Goal: Check status: Check status

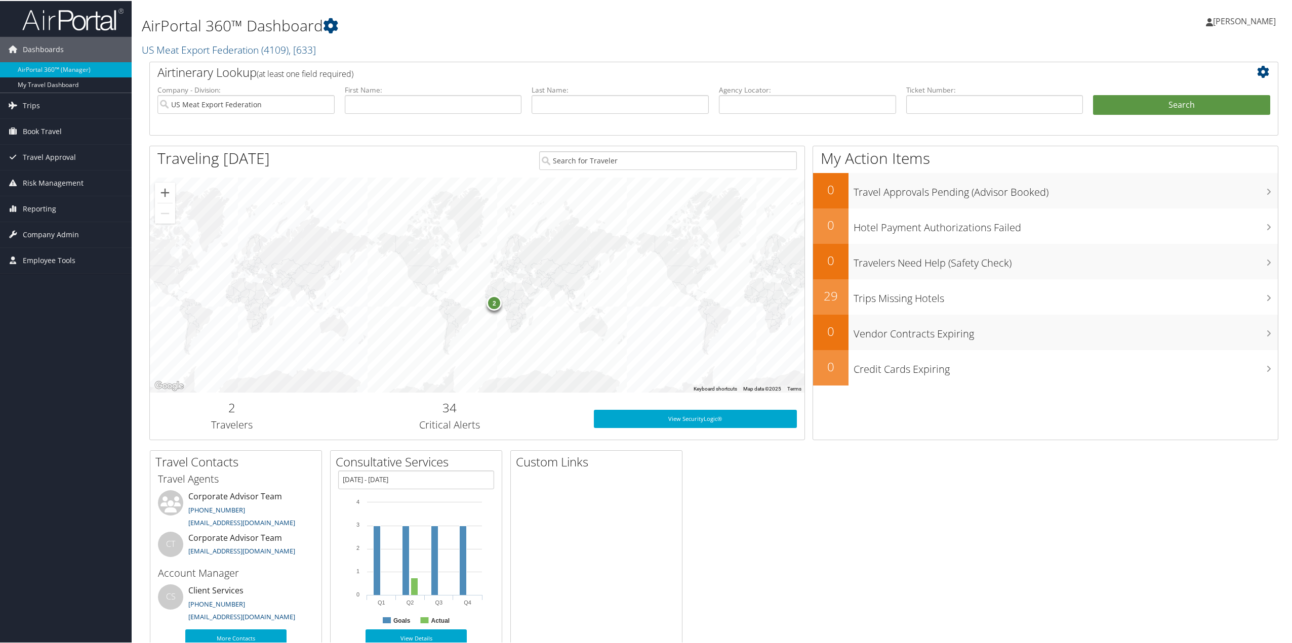
click at [30, 110] on span "Trips" at bounding box center [31, 104] width 17 height 25
click at [48, 127] on link "Airtinerary® Lookup" at bounding box center [66, 124] width 132 height 15
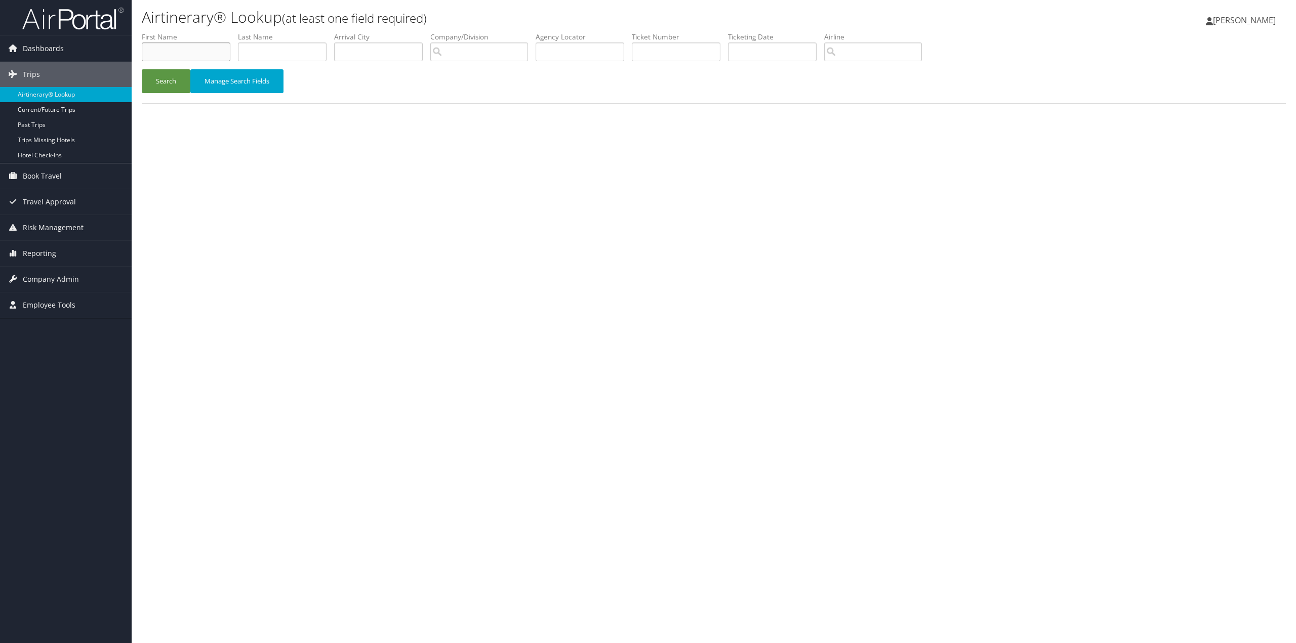
click at [171, 48] on input "text" at bounding box center [186, 52] width 89 height 19
drag, startPoint x: 178, startPoint y: 48, endPoint x: 124, endPoint y: 48, distance: 54.2
click at [124, 48] on div "Dashboards AirPortal 360™ (Manager) My Travel Dashboard Trips Airtinerary® Look…" at bounding box center [648, 321] width 1296 height 643
type input "John"
click at [248, 49] on input "text" at bounding box center [282, 52] width 89 height 19
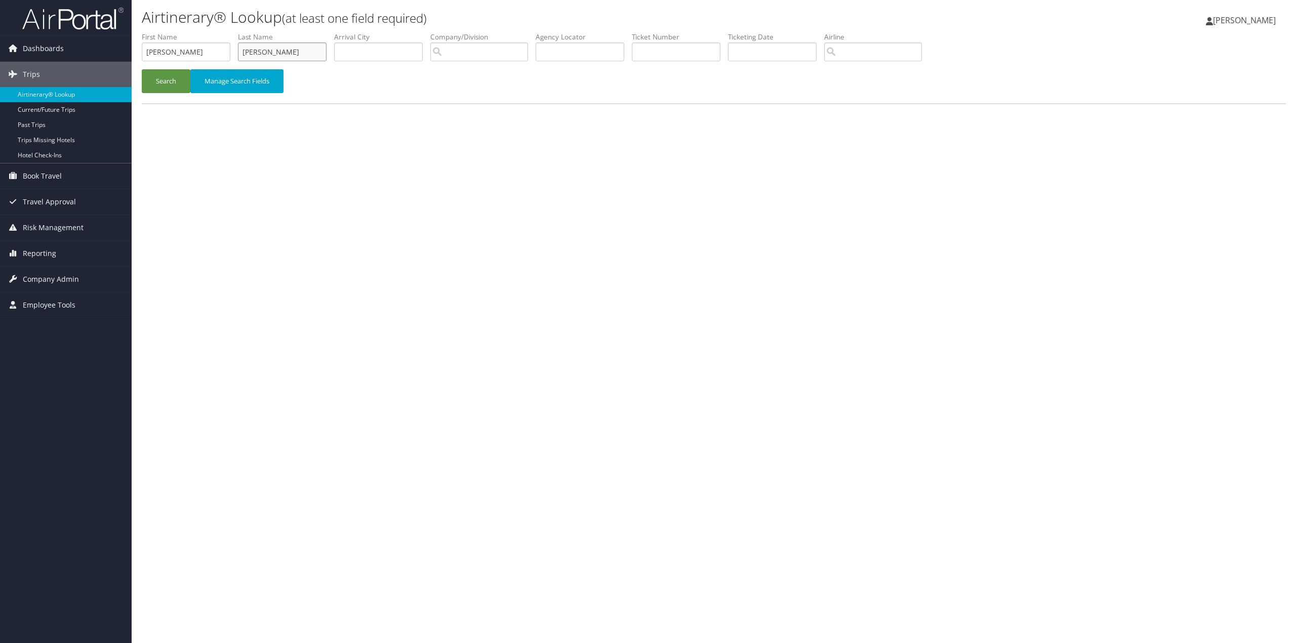
type input "Hinners"
click at [851, 51] on input "search" at bounding box center [873, 52] width 98 height 19
click at [865, 73] on div "United Airlines (UA)" at bounding box center [904, 71] width 145 height 10
type input "United Airlines"
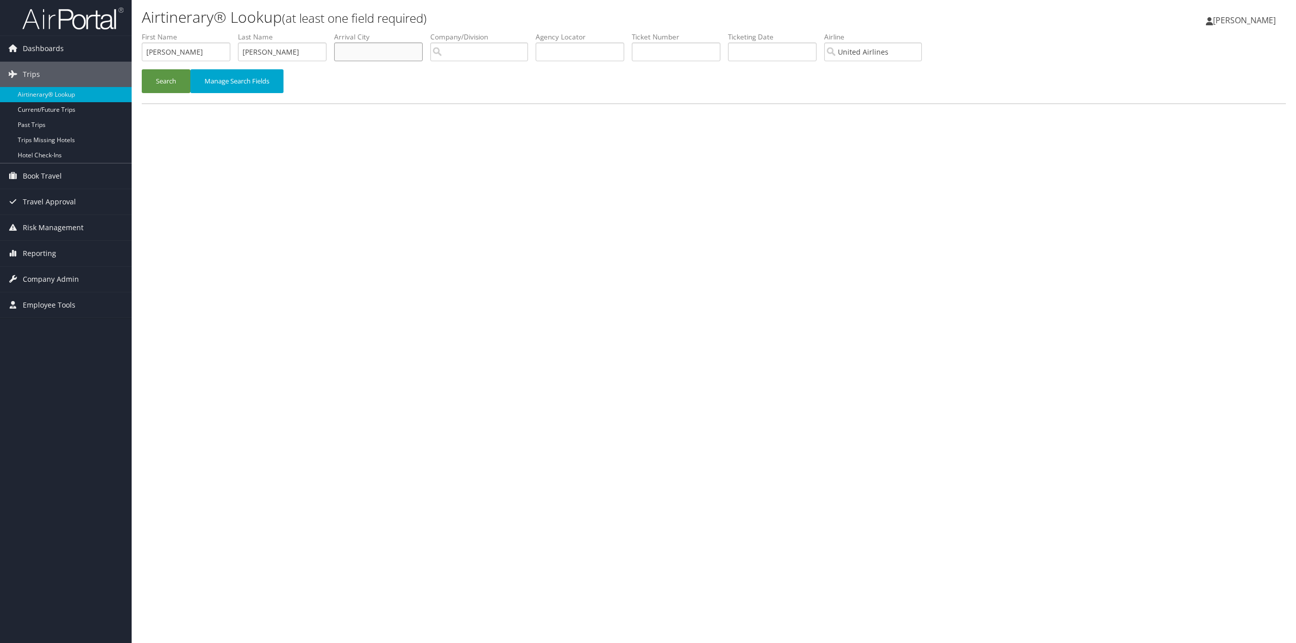
click at [371, 54] on input "text" at bounding box center [378, 52] width 89 height 19
type input "Guatemala City"
click at [142, 69] on button "Search" at bounding box center [166, 81] width 49 height 24
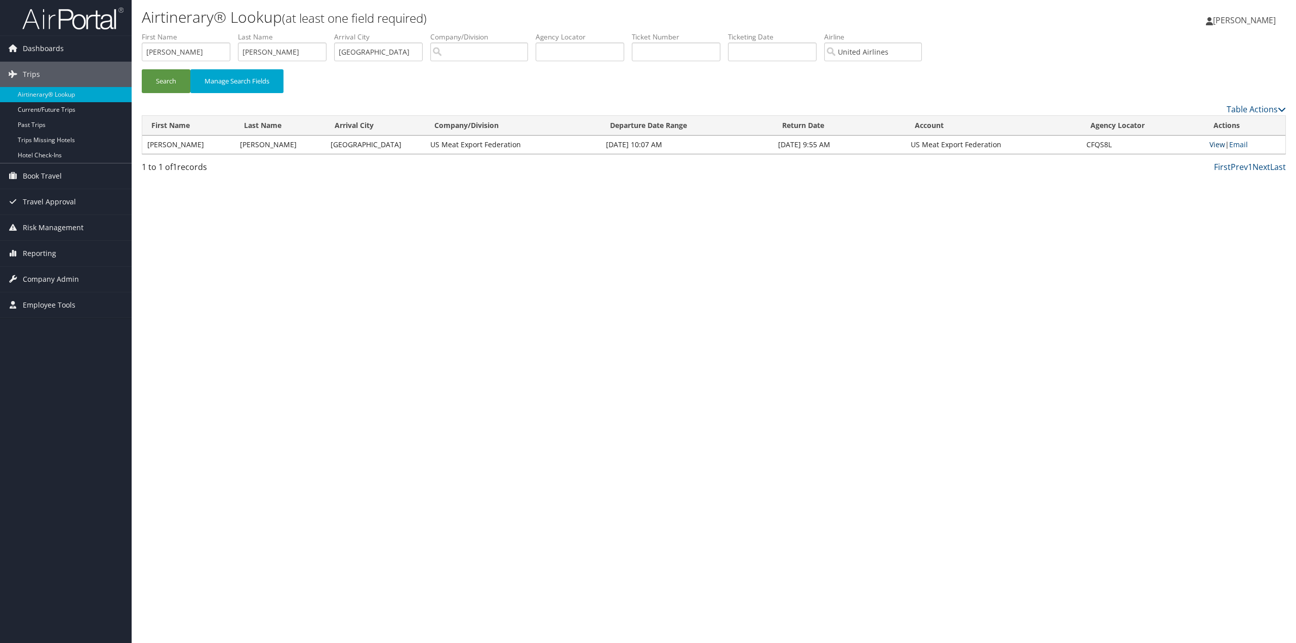
click at [1216, 142] on link "View" at bounding box center [1217, 145] width 16 height 10
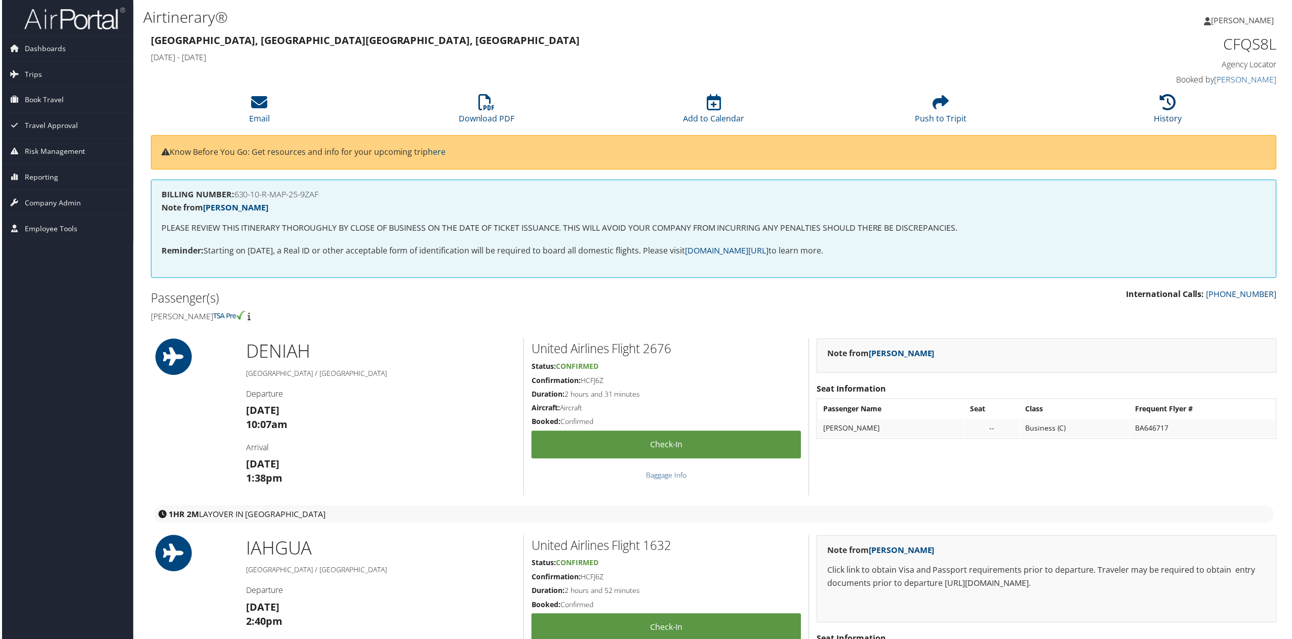
click at [1161, 104] on icon at bounding box center [1169, 103] width 16 height 16
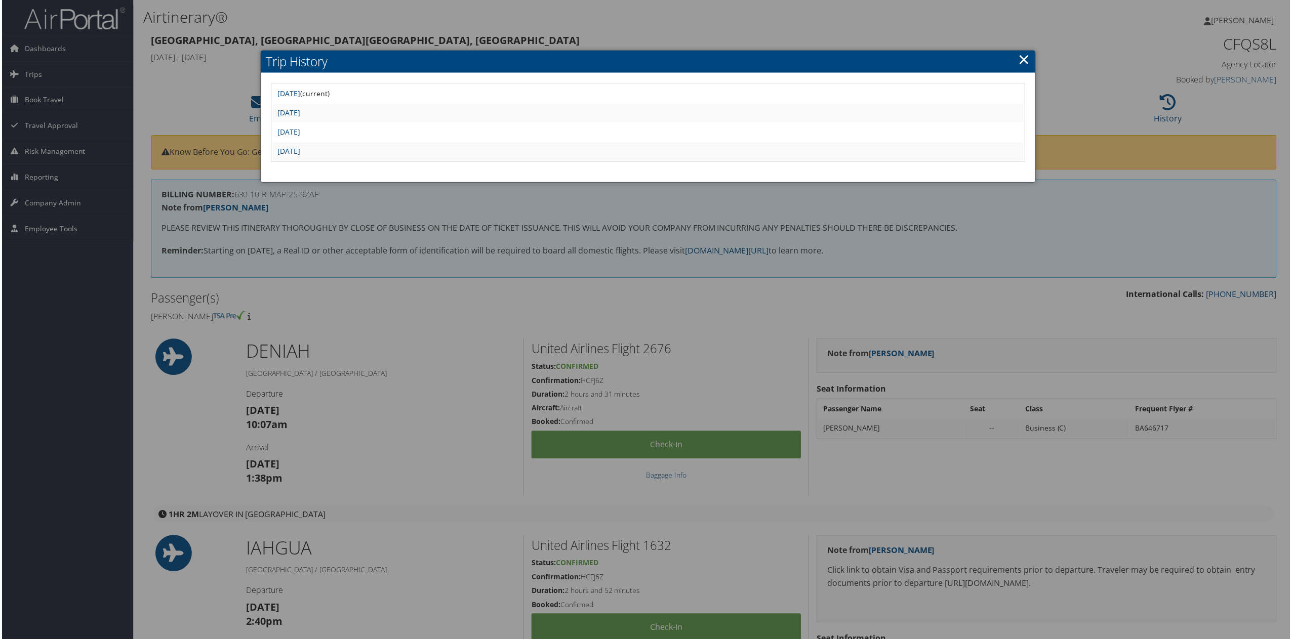
click at [299, 149] on link "Mon Jun 2 16:53:15 MDT 2025" at bounding box center [287, 152] width 23 height 10
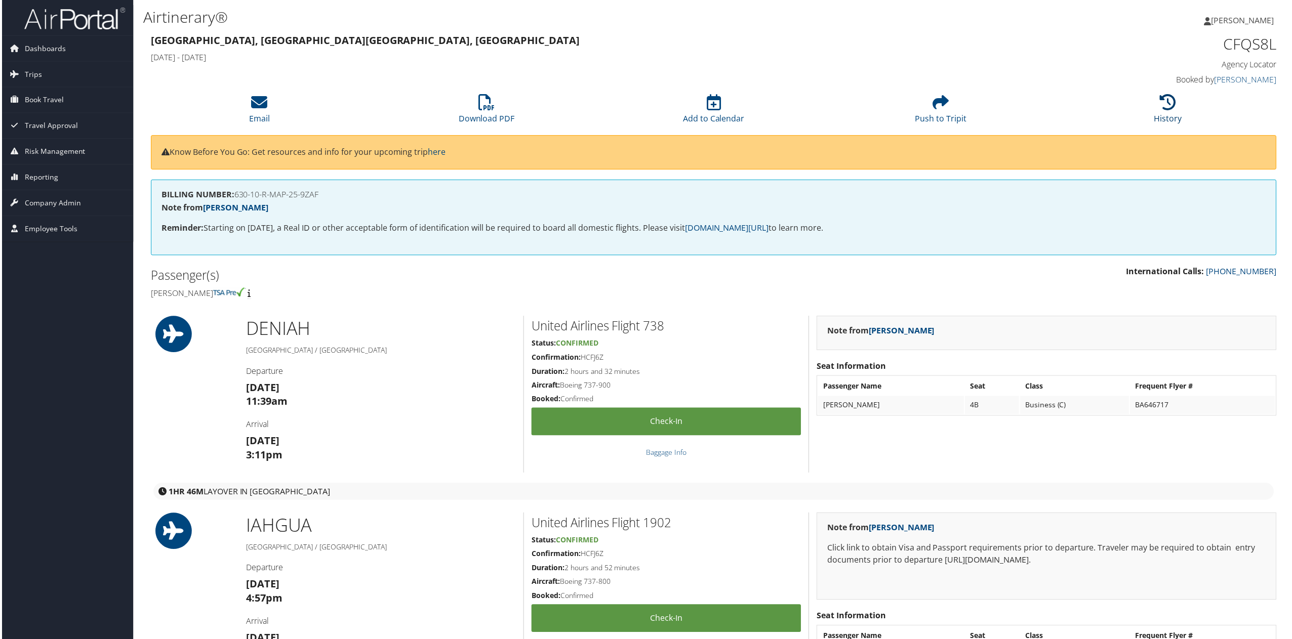
click at [1161, 109] on icon at bounding box center [1169, 103] width 16 height 16
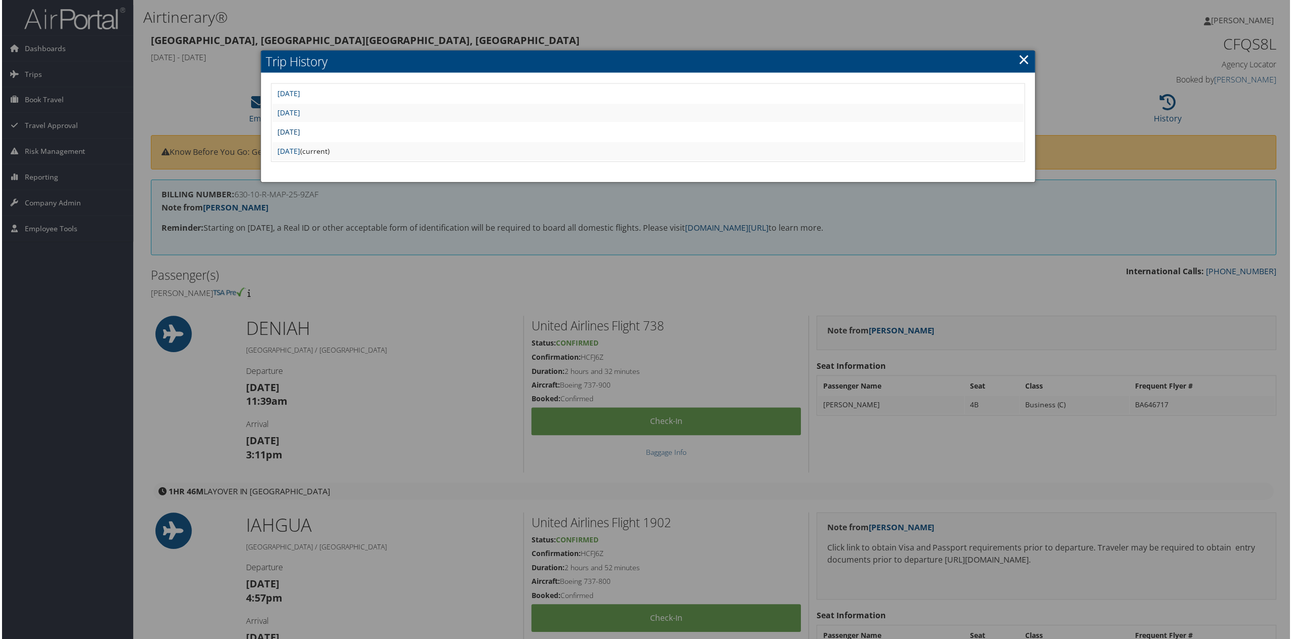
click at [299, 135] on link "[DATE]" at bounding box center [287, 133] width 23 height 10
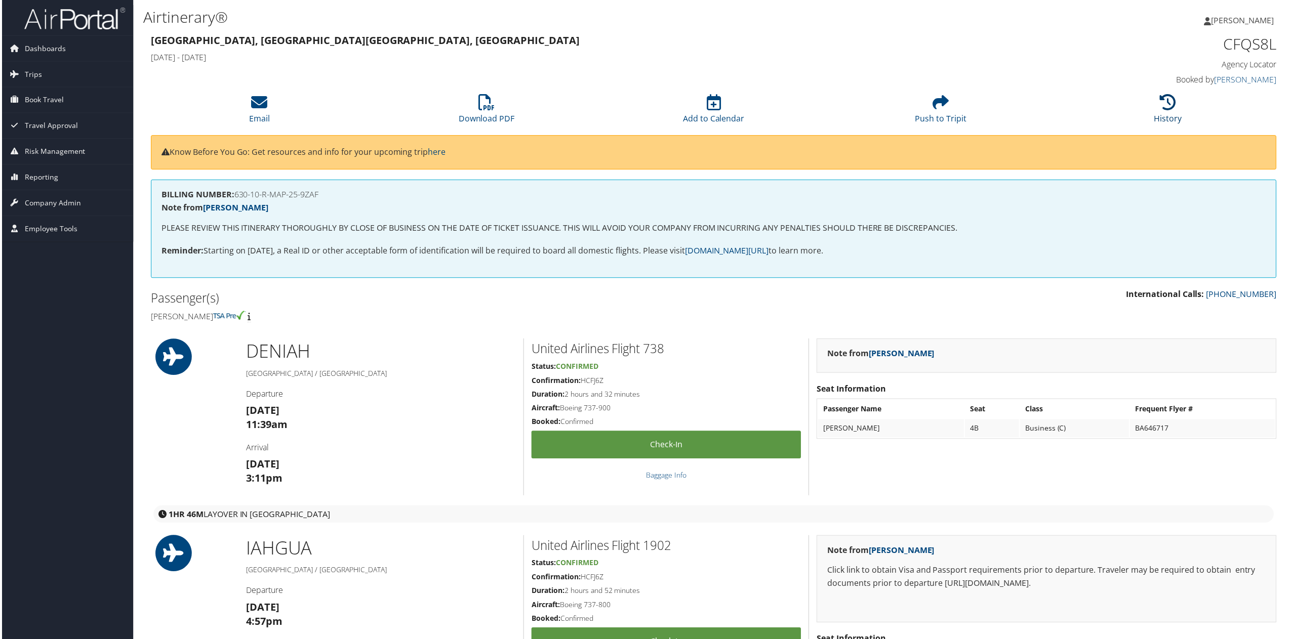
click at [1163, 106] on icon at bounding box center [1169, 103] width 16 height 16
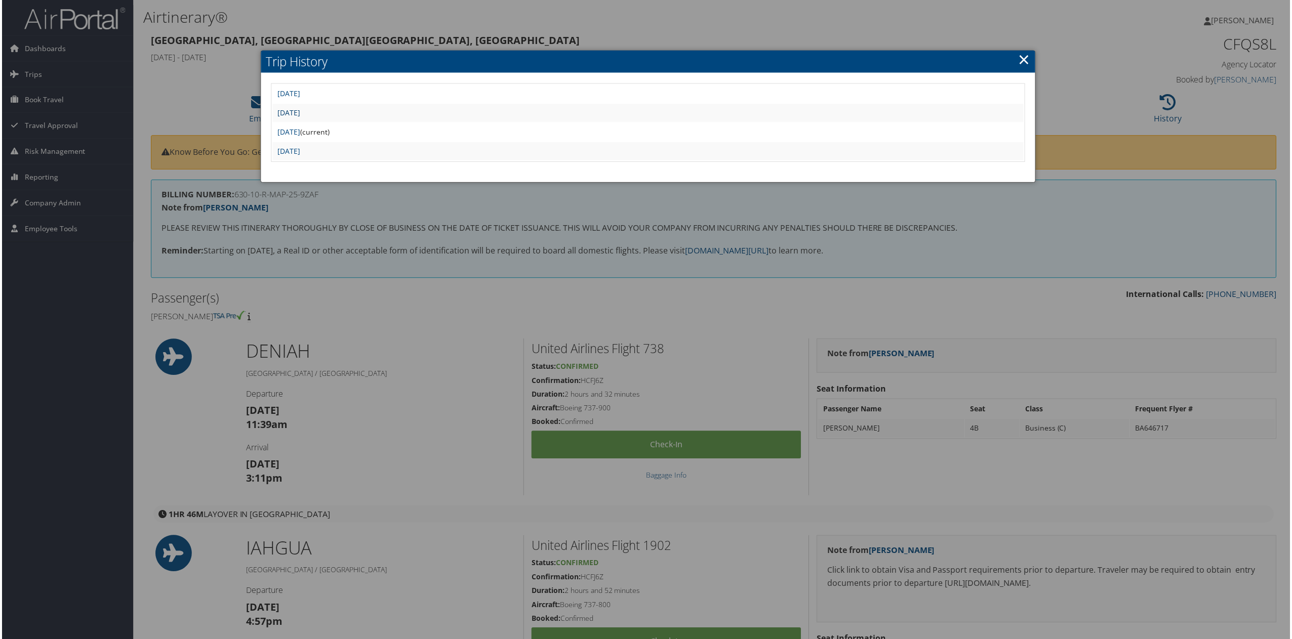
click at [299, 115] on link "[DATE]" at bounding box center [287, 113] width 23 height 10
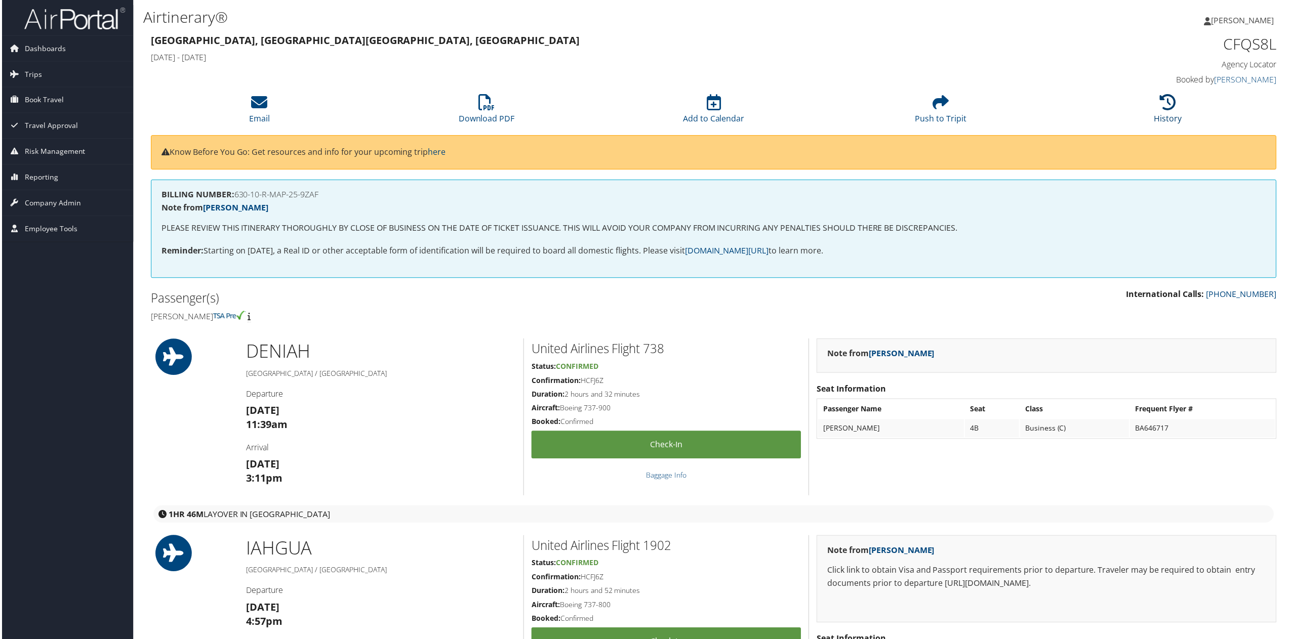
click at [1161, 109] on icon at bounding box center [1169, 103] width 16 height 16
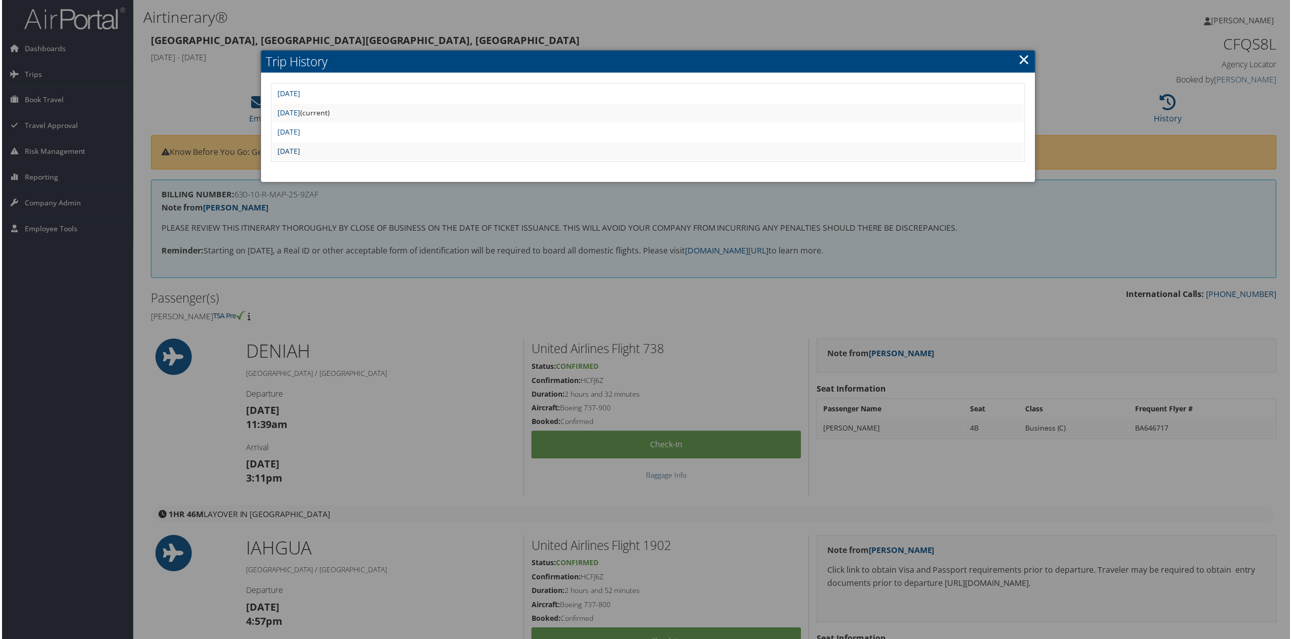
click at [299, 152] on link "[DATE]" at bounding box center [287, 152] width 23 height 10
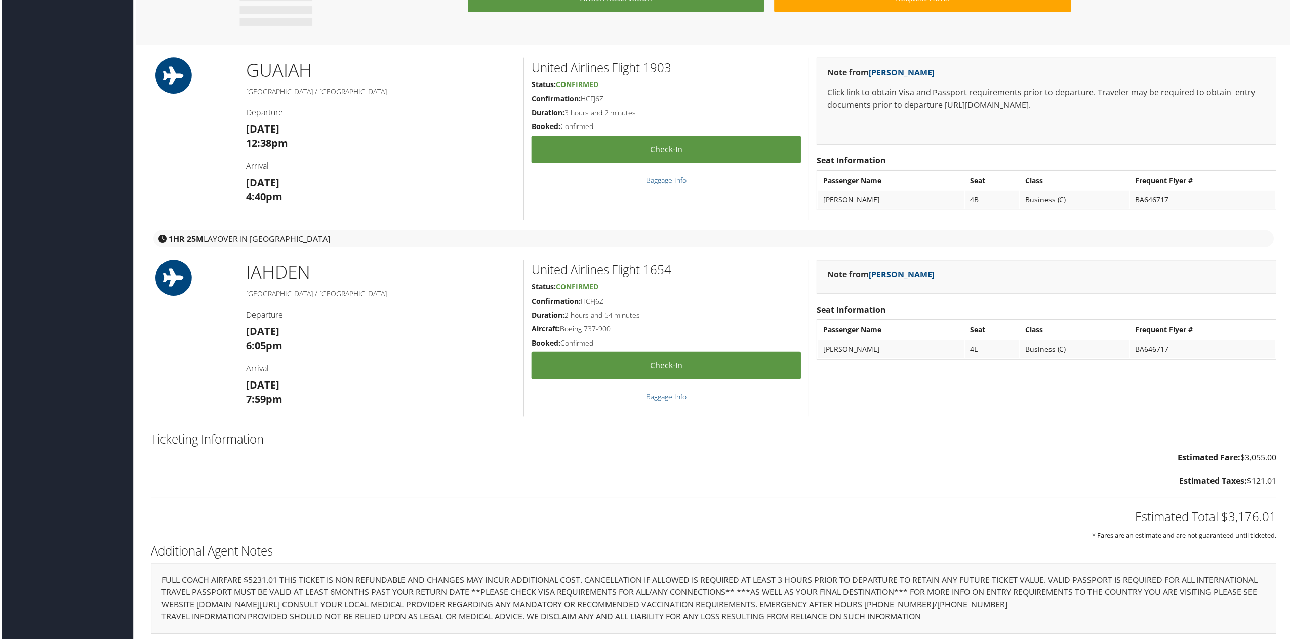
scroll to position [794, 0]
